Goal: Information Seeking & Learning: Learn about a topic

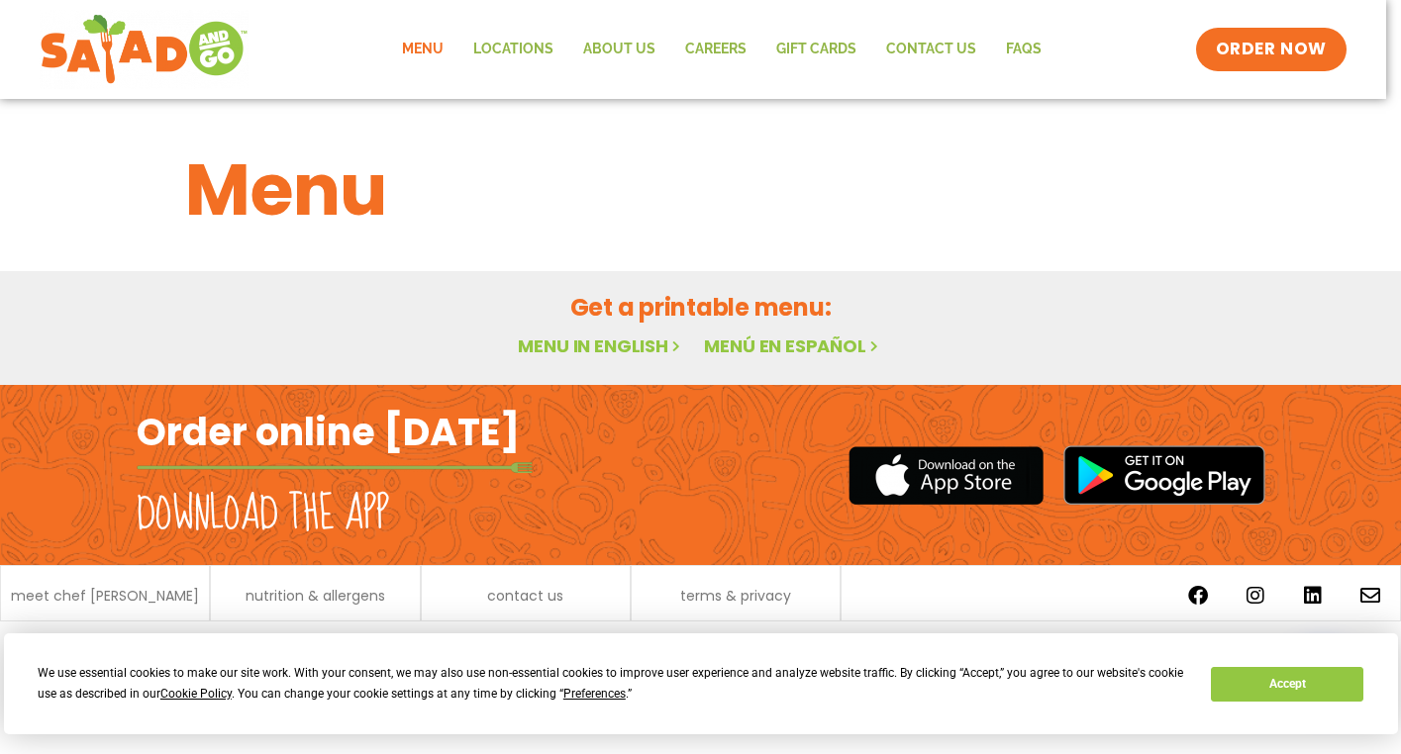
click at [1235, 671] on button "Accept" at bounding box center [1287, 684] width 152 height 35
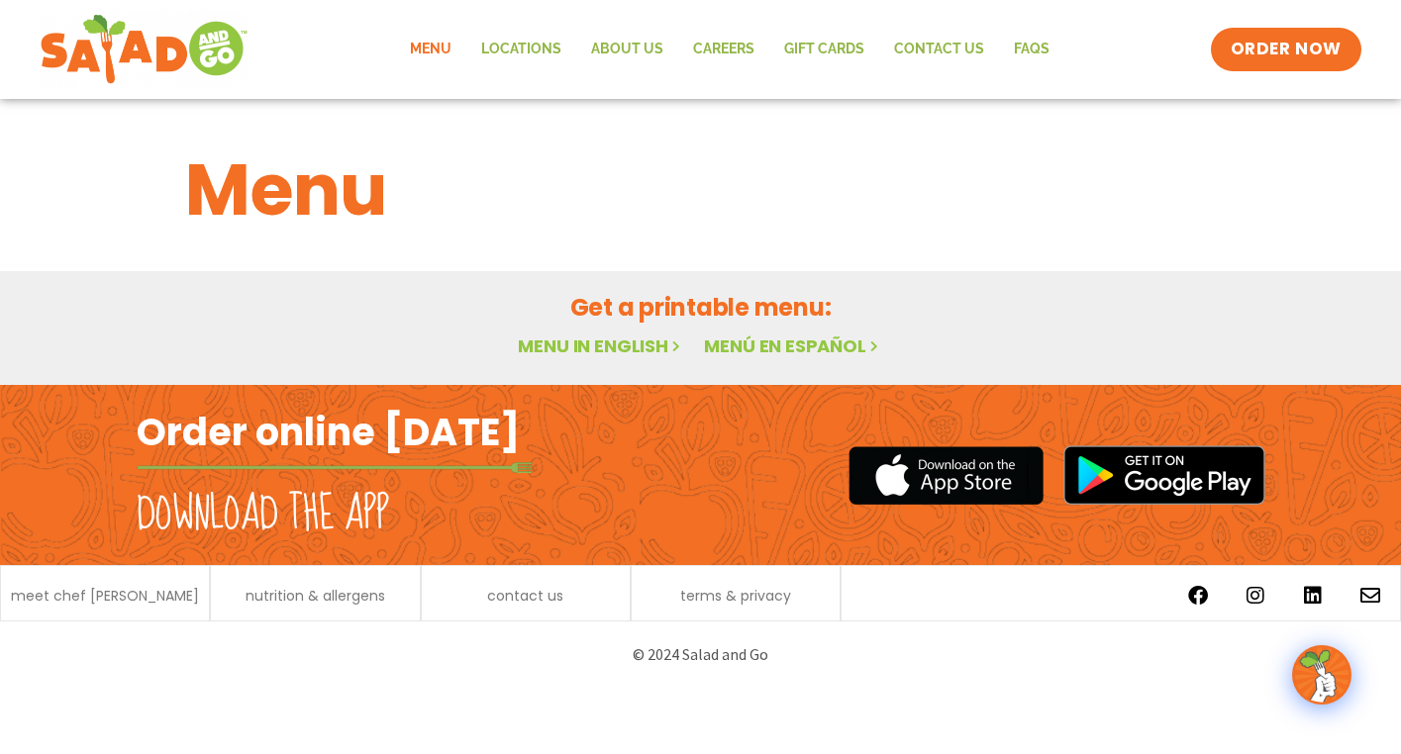
click at [754, 355] on link "Menú en español" at bounding box center [793, 346] width 178 height 25
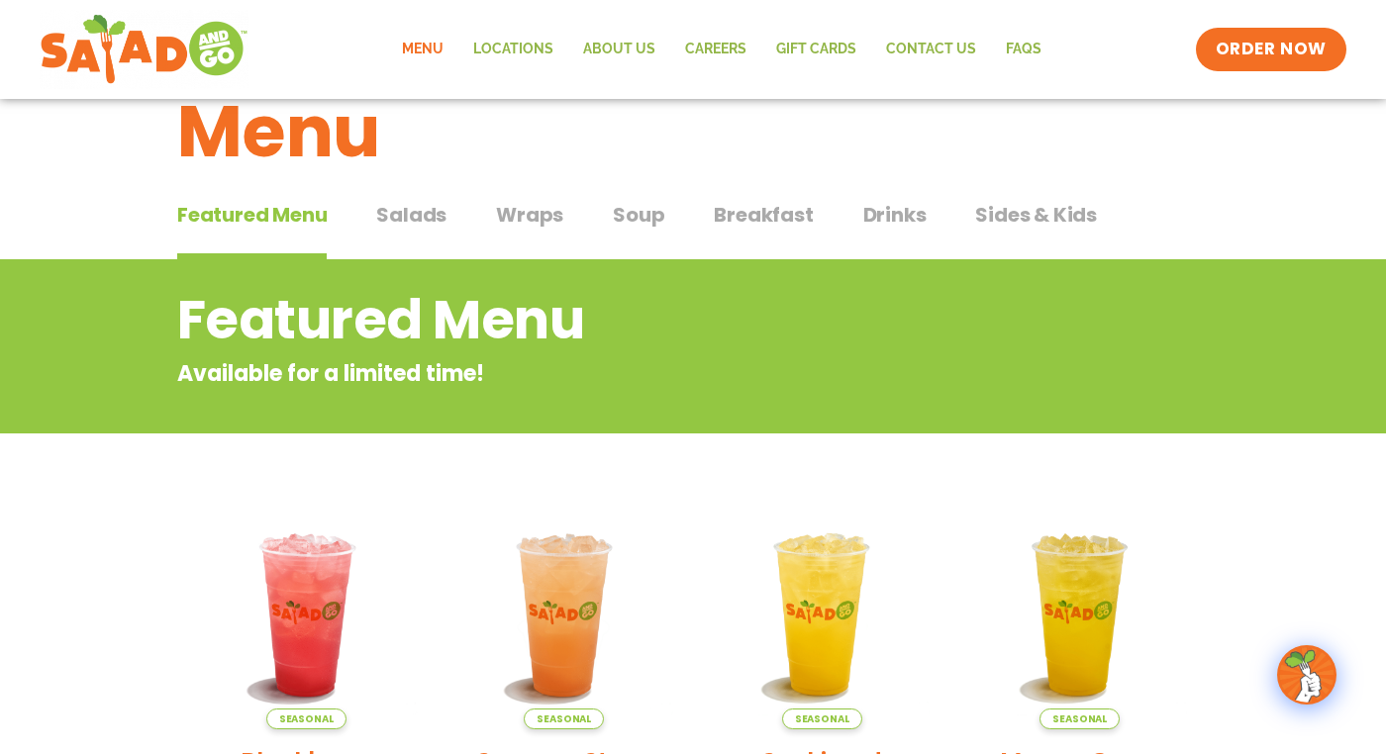
scroll to position [44, 0]
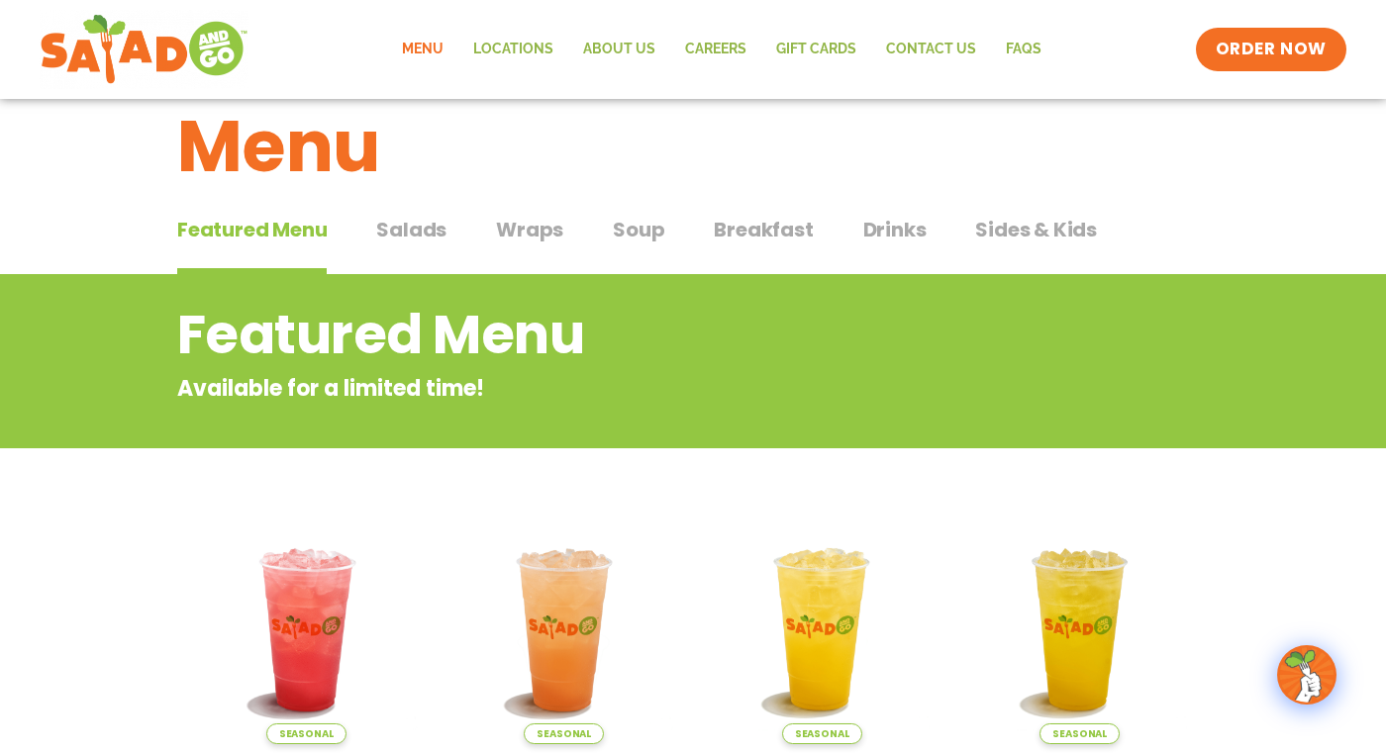
click at [410, 218] on span "Salads" at bounding box center [411, 230] width 70 height 30
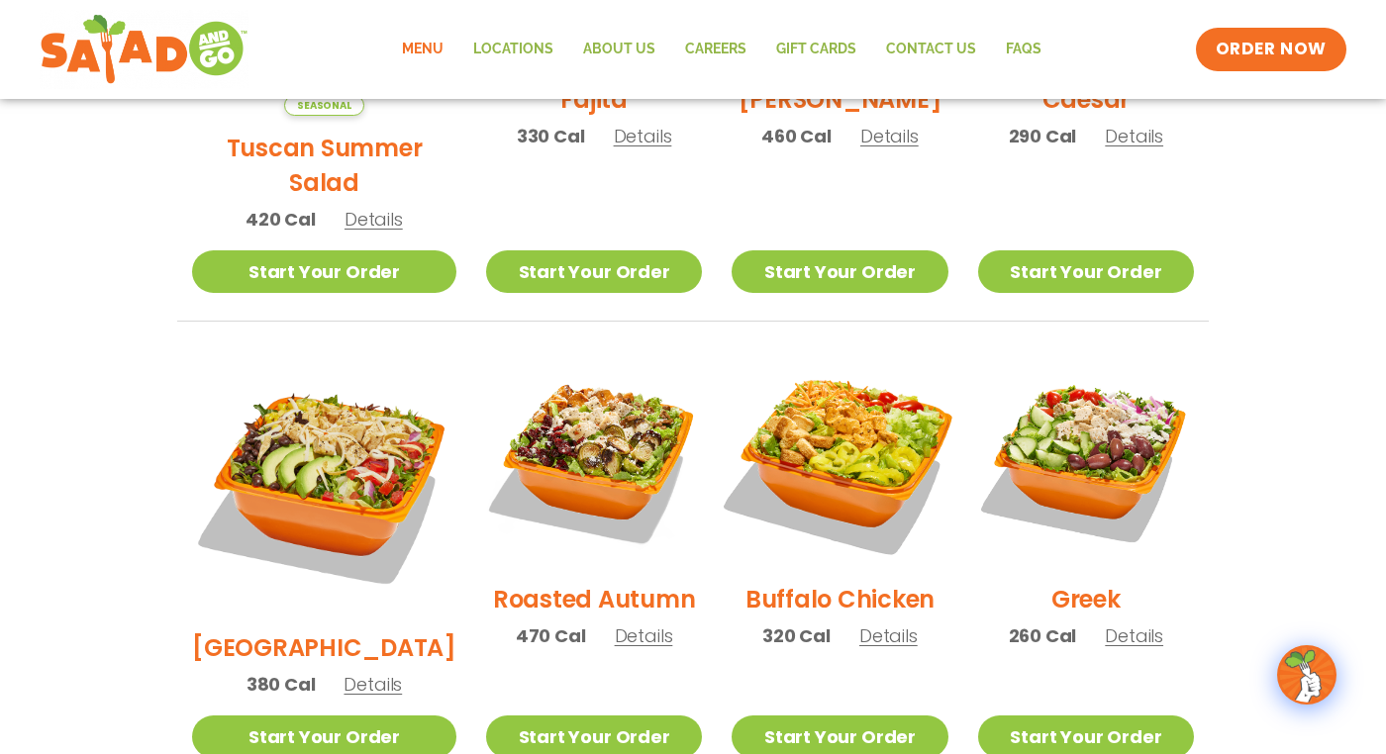
scroll to position [809, 0]
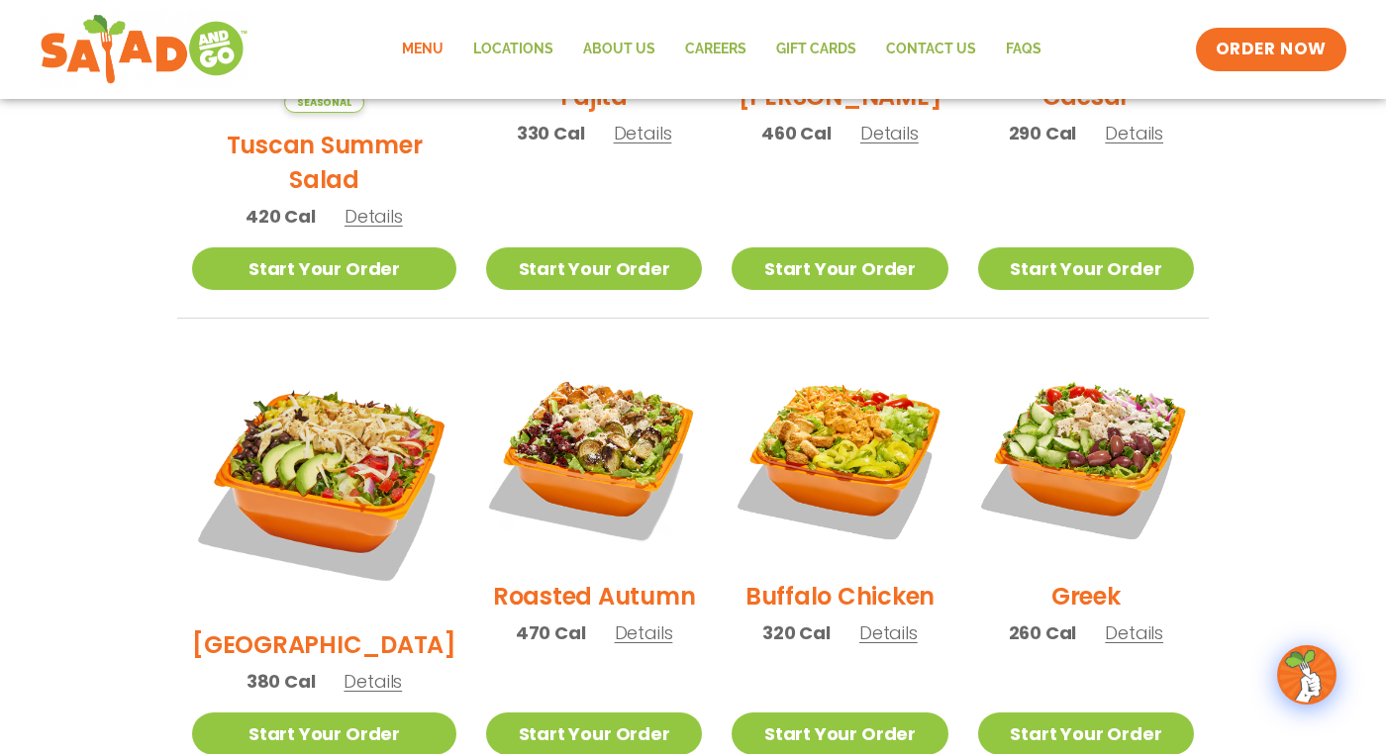
click at [868, 621] on span "Details" at bounding box center [888, 633] width 58 height 25
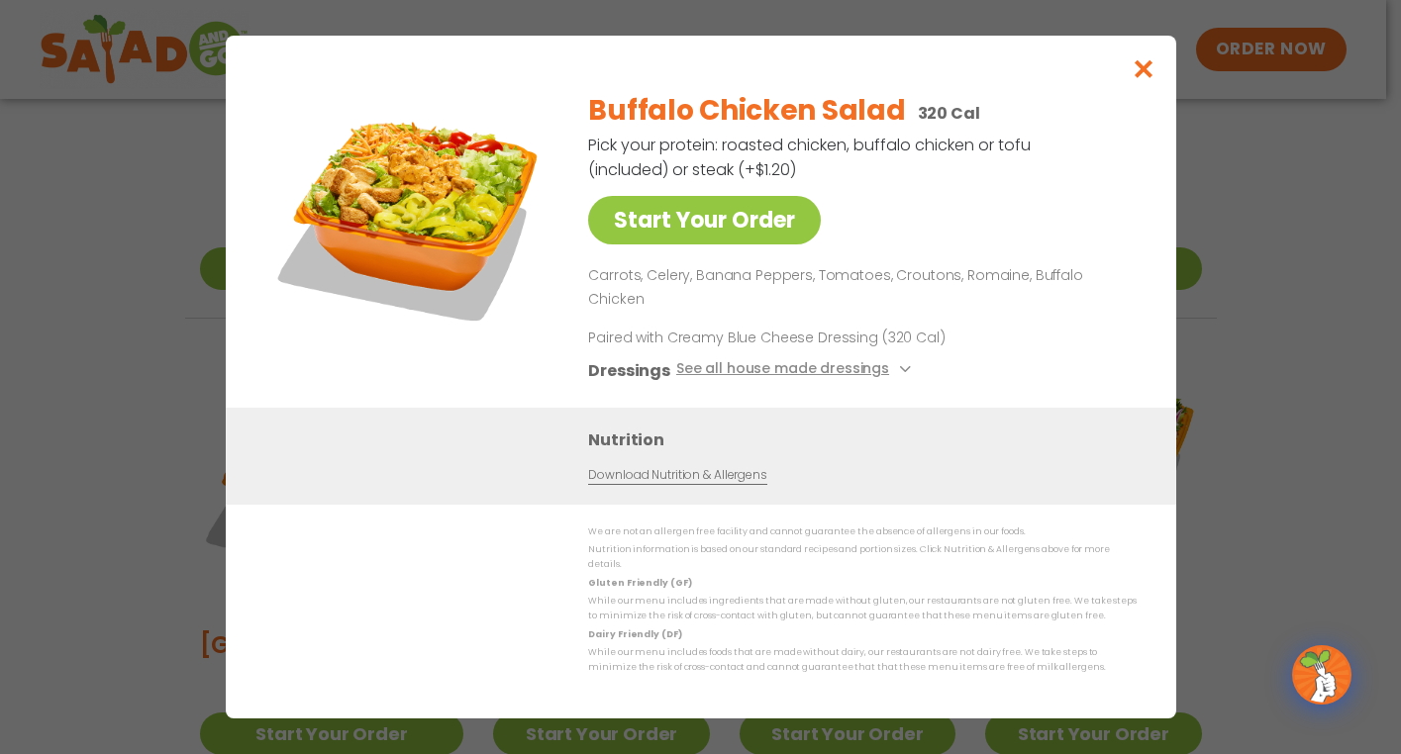
click at [1137, 79] on icon "Close modal" at bounding box center [1142, 68] width 25 height 21
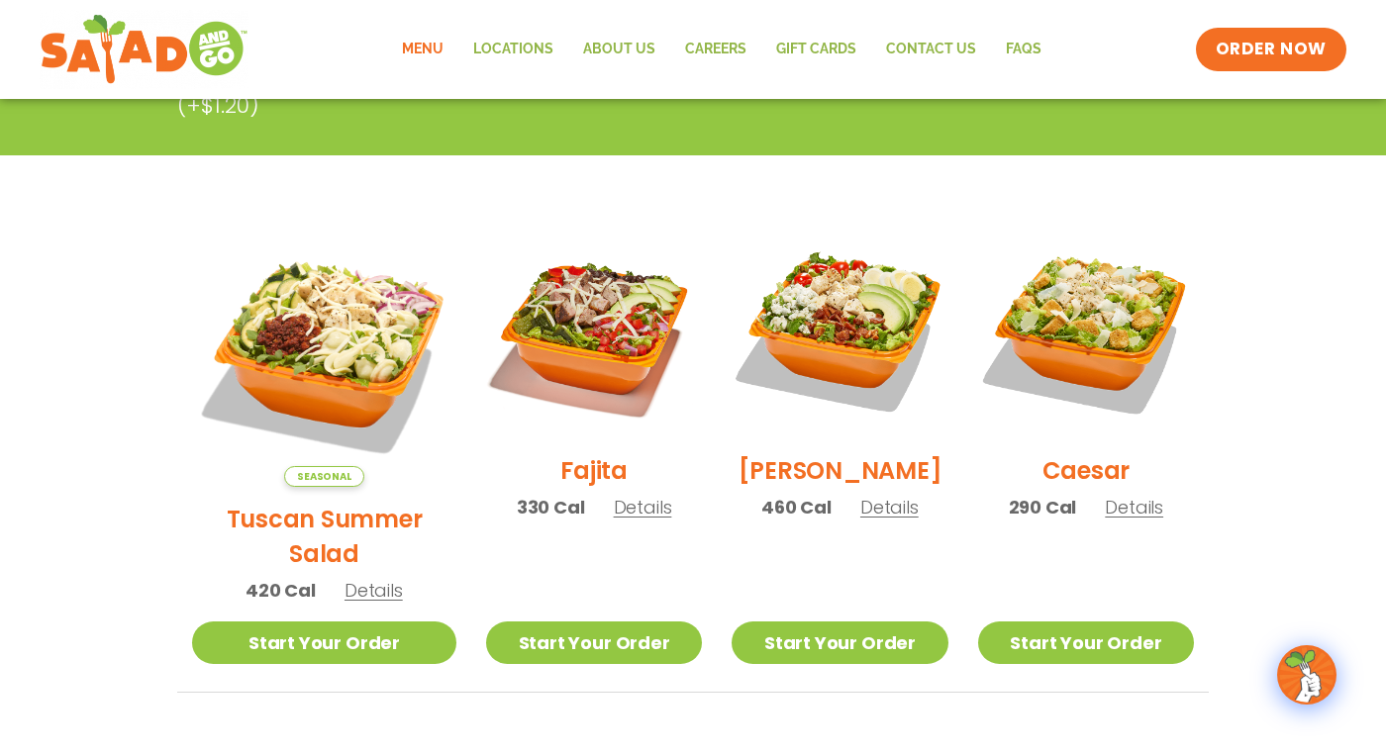
scroll to position [437, 0]
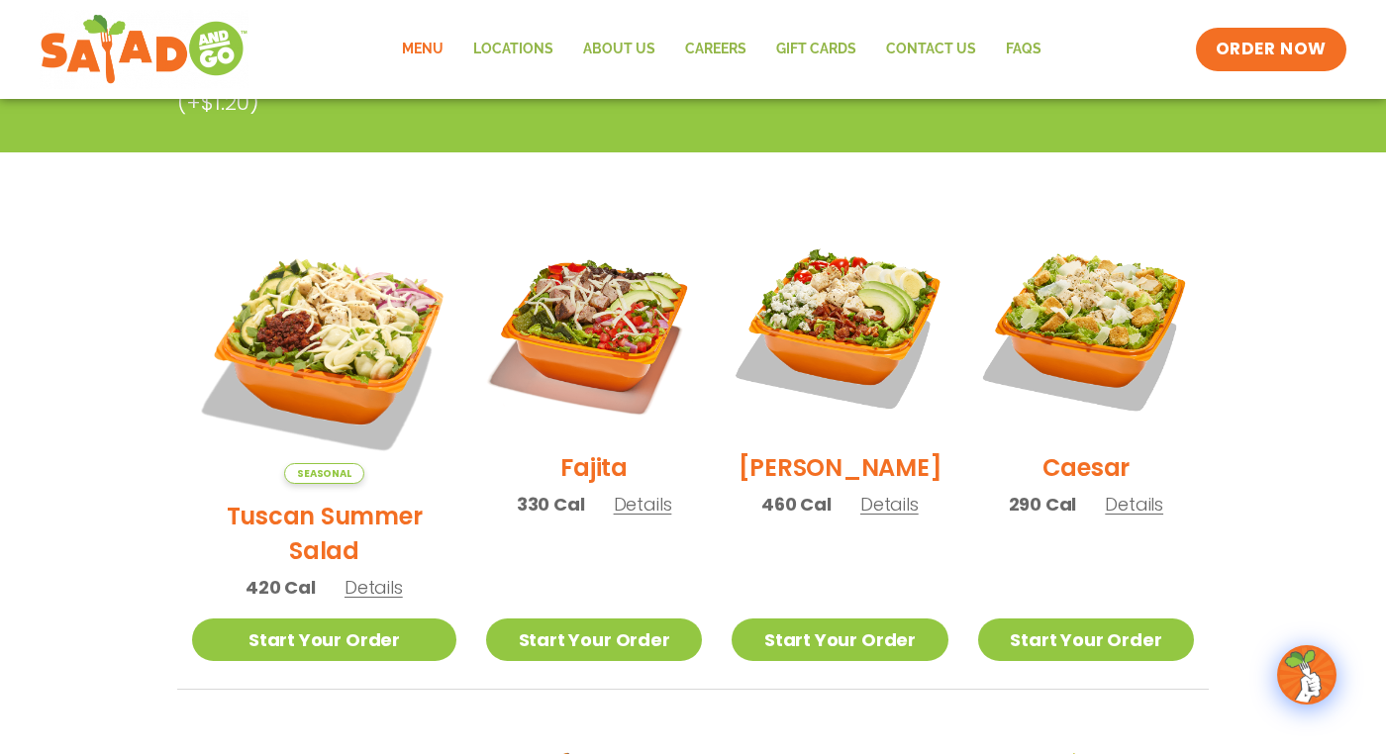
click at [351, 575] on span "Details" at bounding box center [373, 587] width 58 height 25
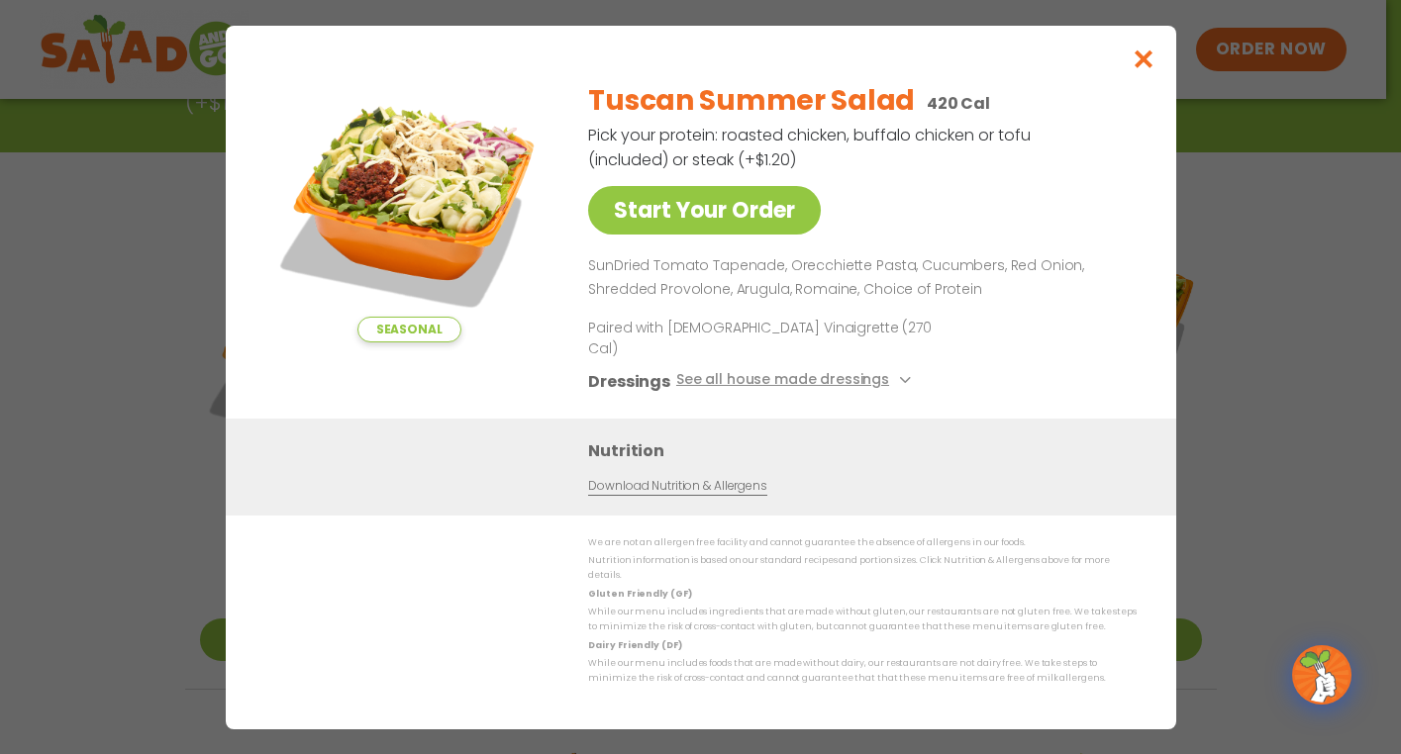
click at [1140, 69] on icon "Close modal" at bounding box center [1142, 59] width 25 height 21
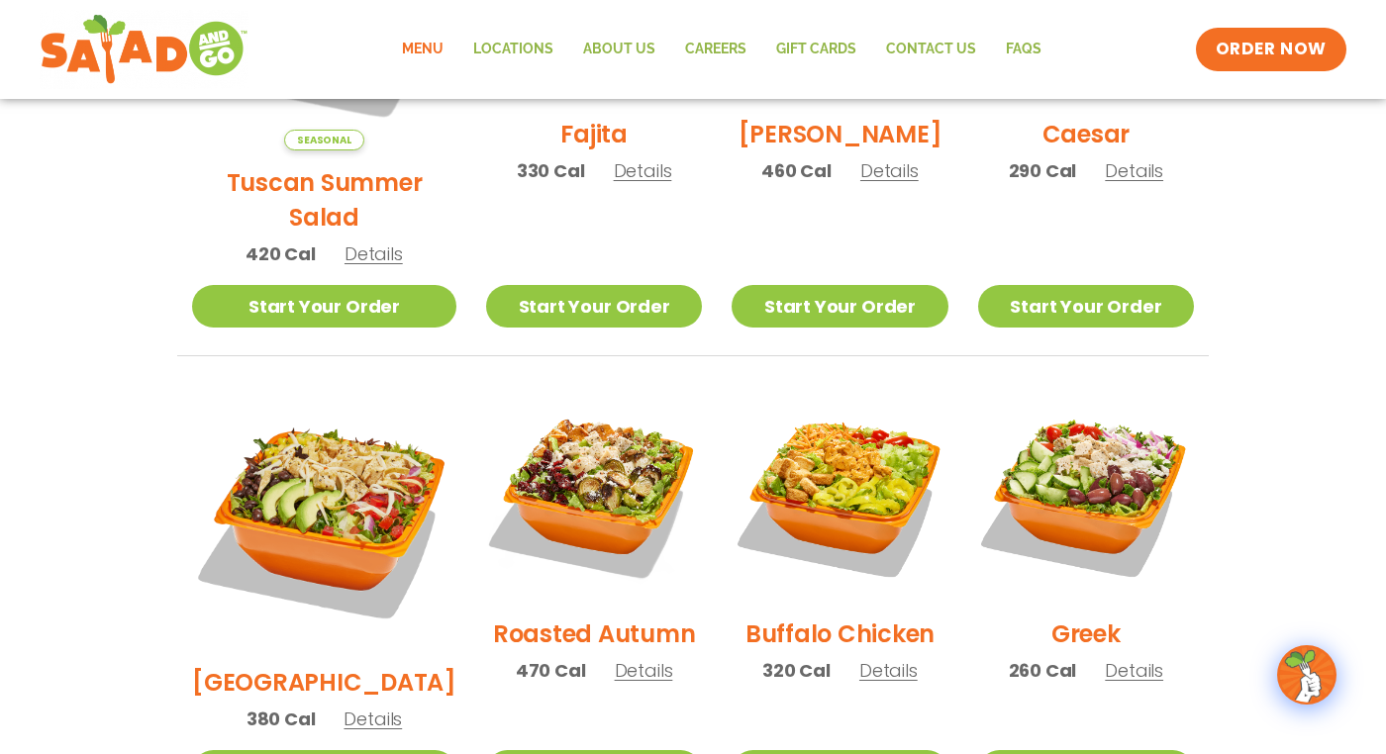
scroll to position [775, 0]
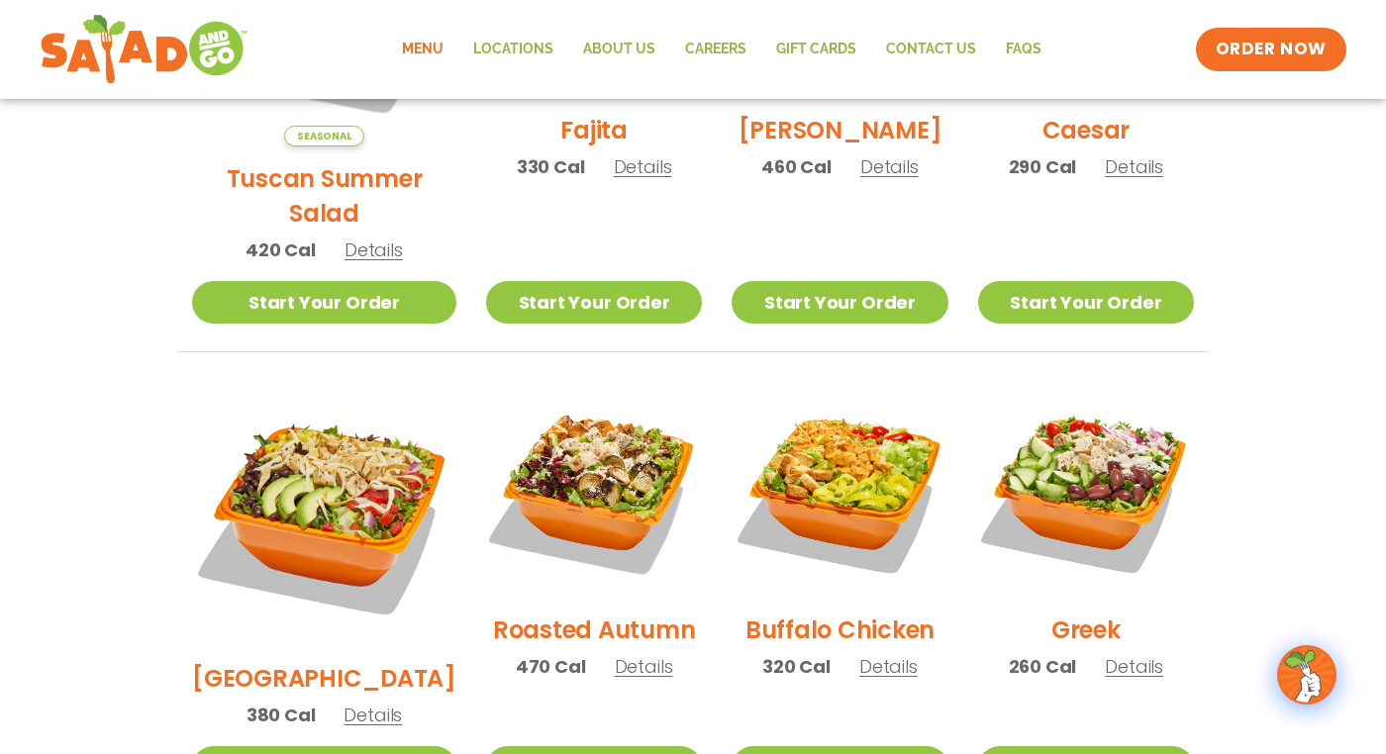
click at [359, 703] on span "Details" at bounding box center [372, 715] width 58 height 25
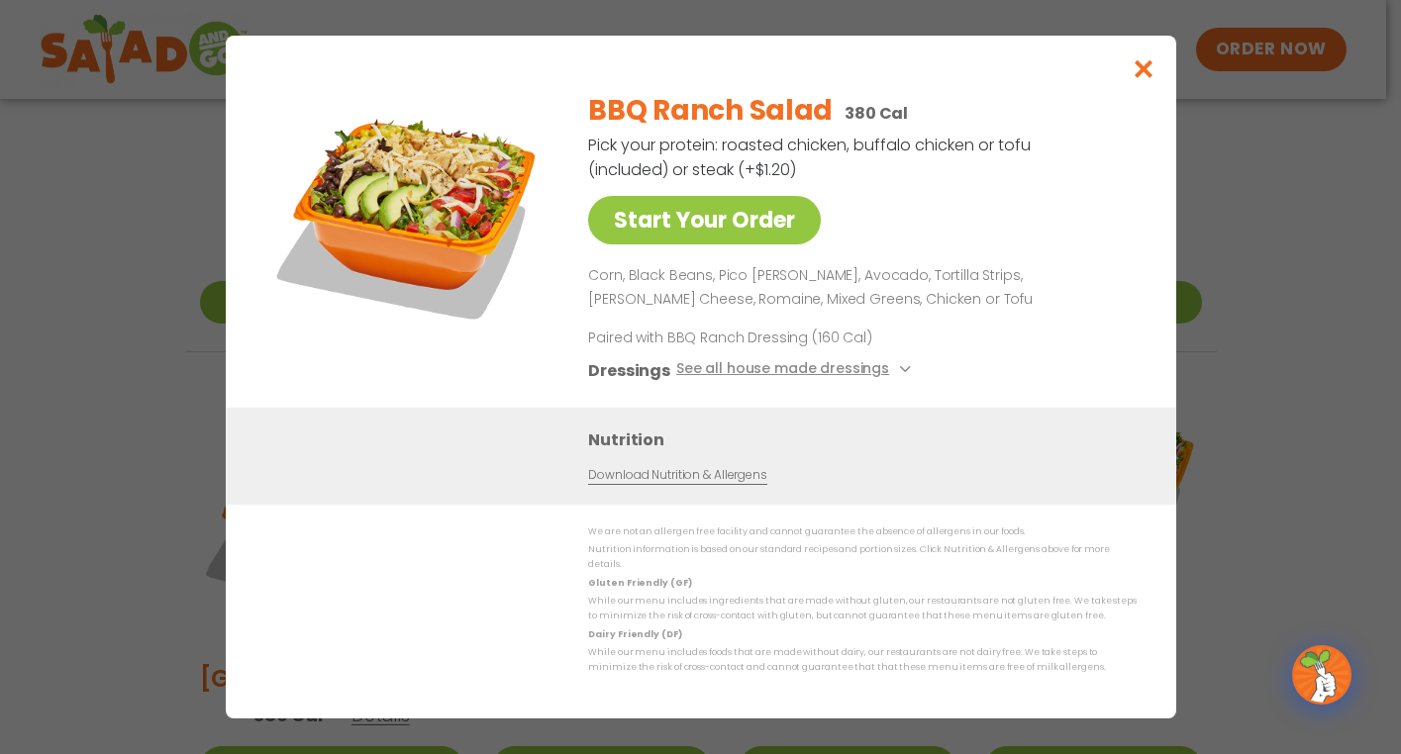
click at [1136, 77] on icon "Close modal" at bounding box center [1142, 68] width 25 height 21
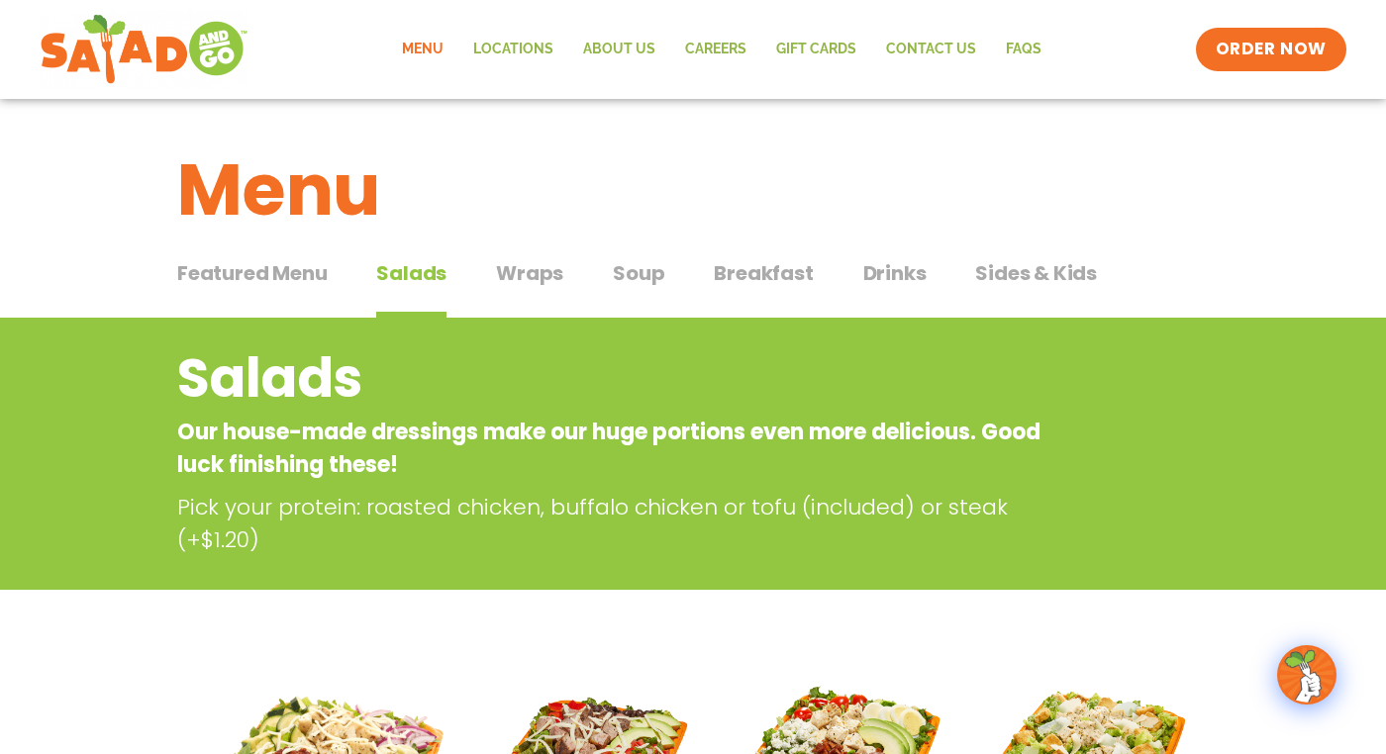
scroll to position [0, 0]
click at [892, 271] on span "Drinks" at bounding box center [894, 273] width 63 height 30
